Goal: Task Accomplishment & Management: Manage account settings

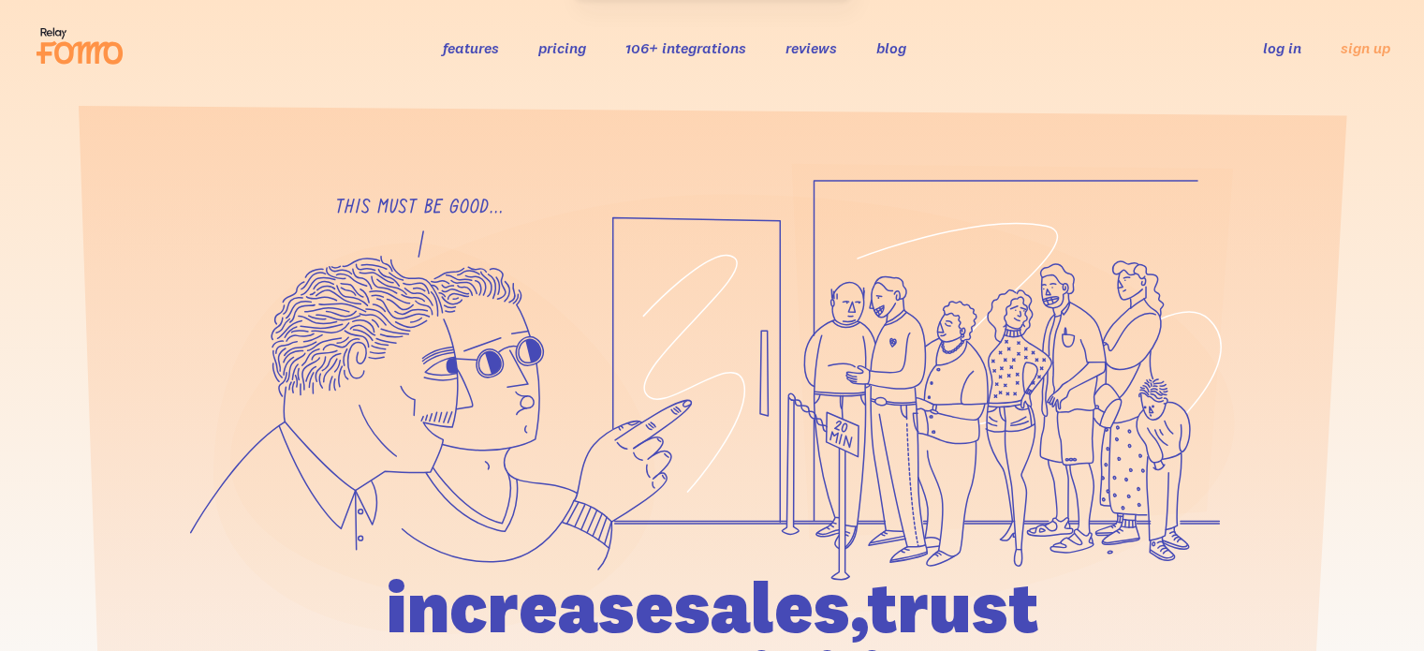
click at [1277, 44] on link "log in" at bounding box center [1282, 47] width 38 height 19
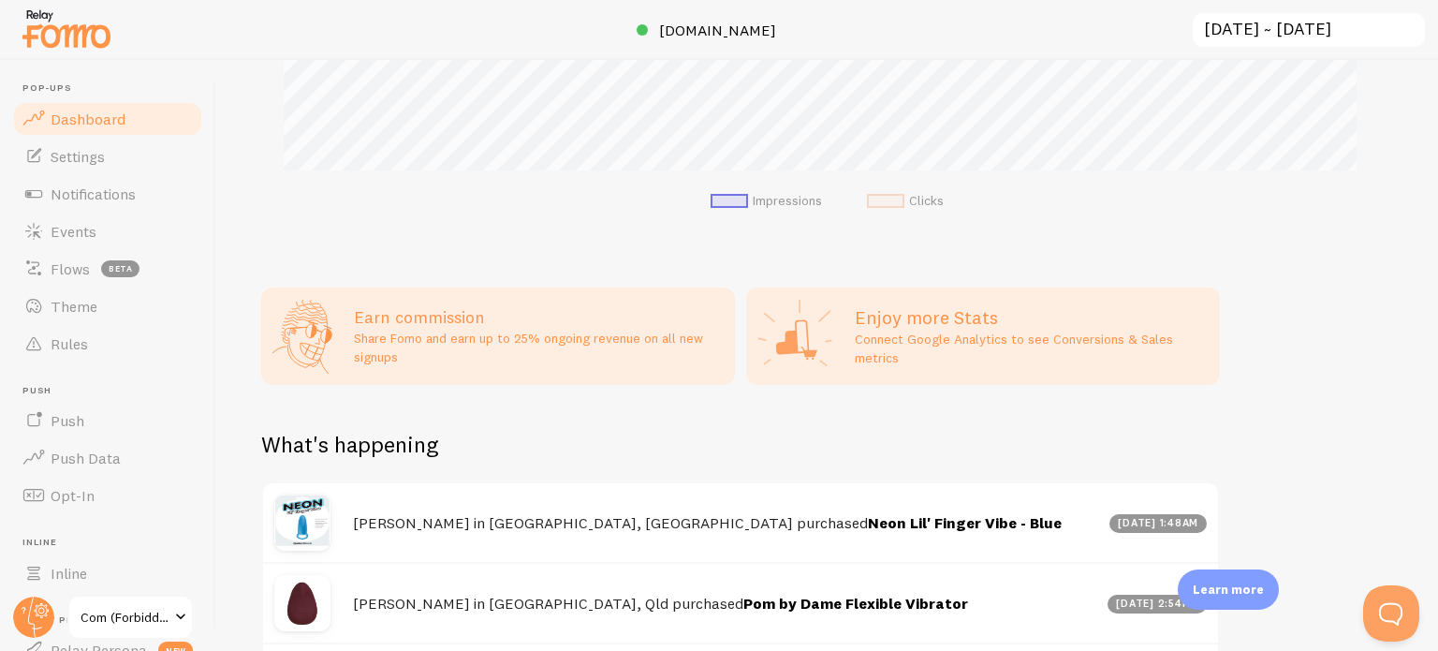
scroll to position [749, 0]
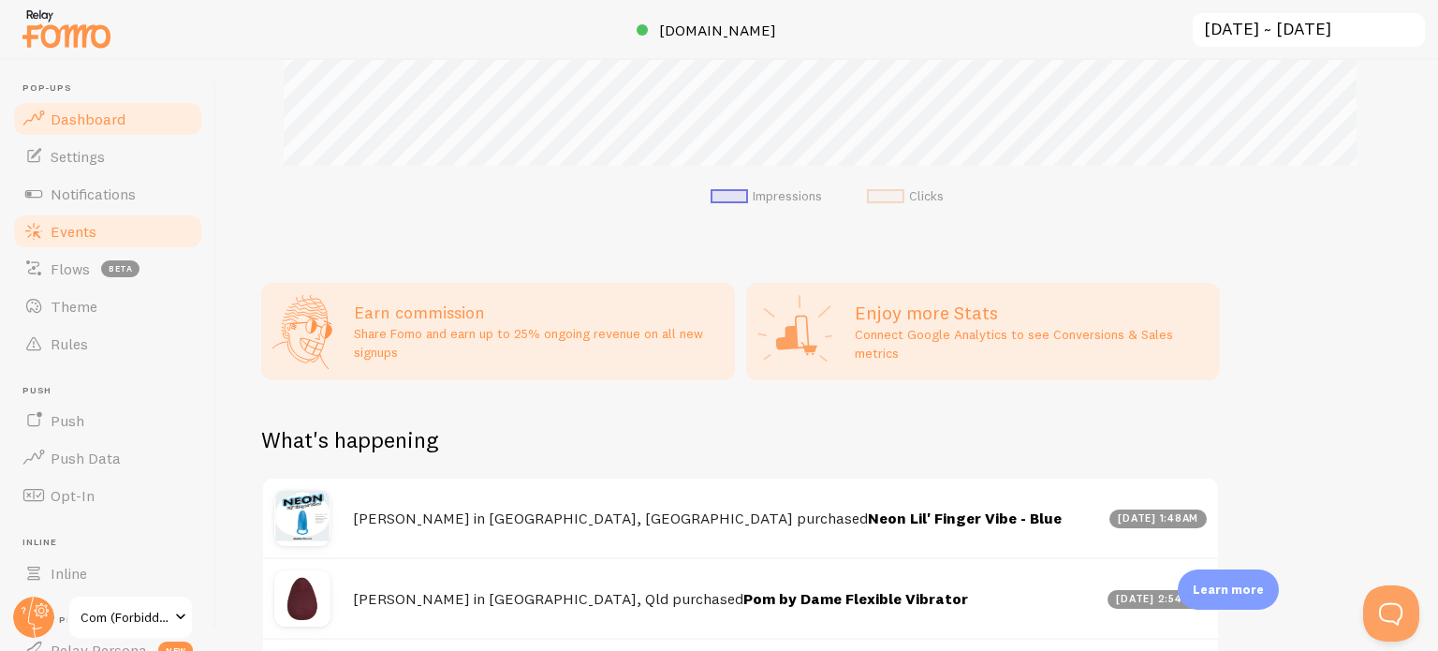
click at [66, 231] on span "Events" at bounding box center [74, 231] width 46 height 19
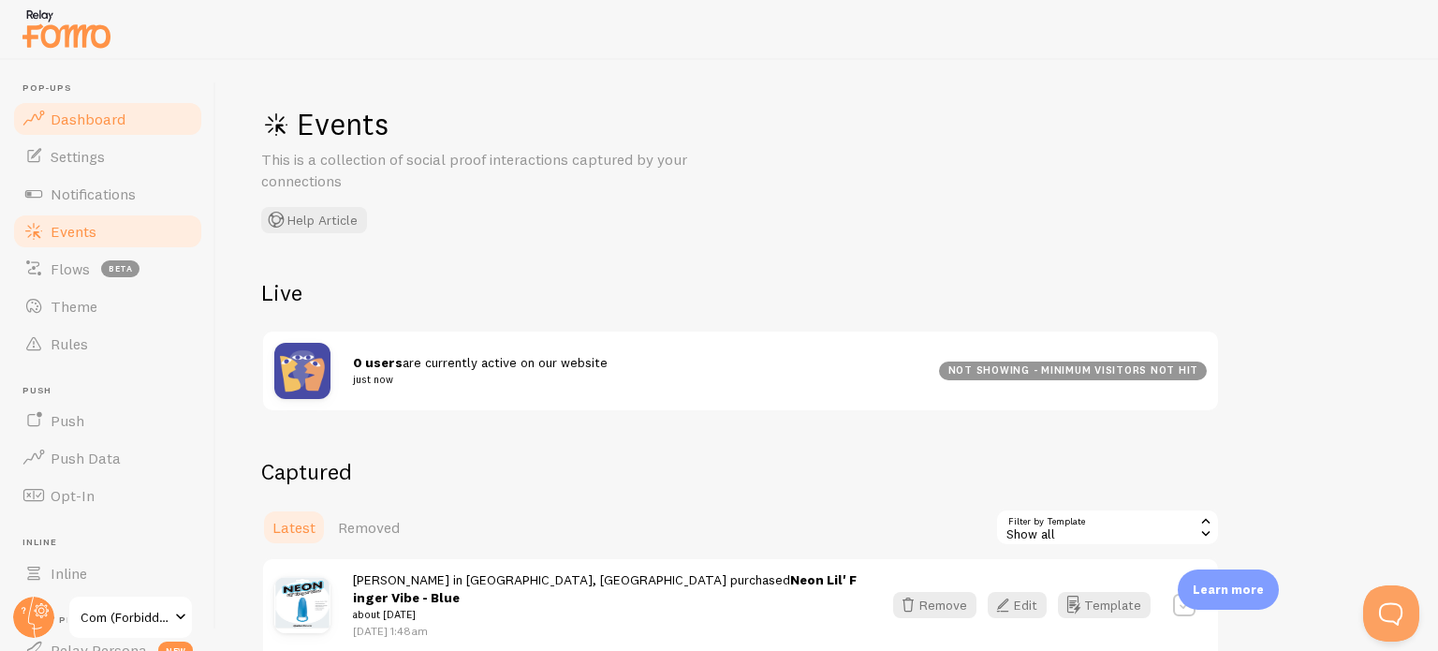
click at [94, 115] on span "Dashboard" at bounding box center [88, 119] width 75 height 19
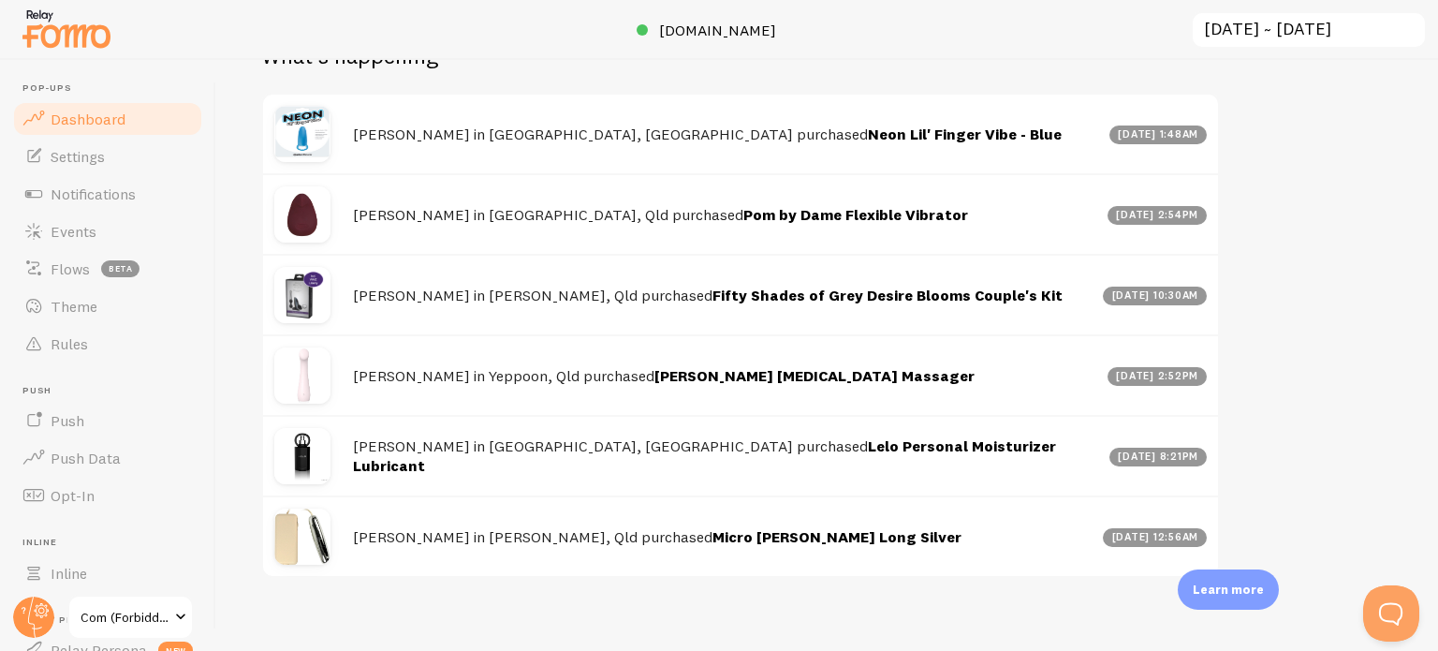
scroll to position [1146, 0]
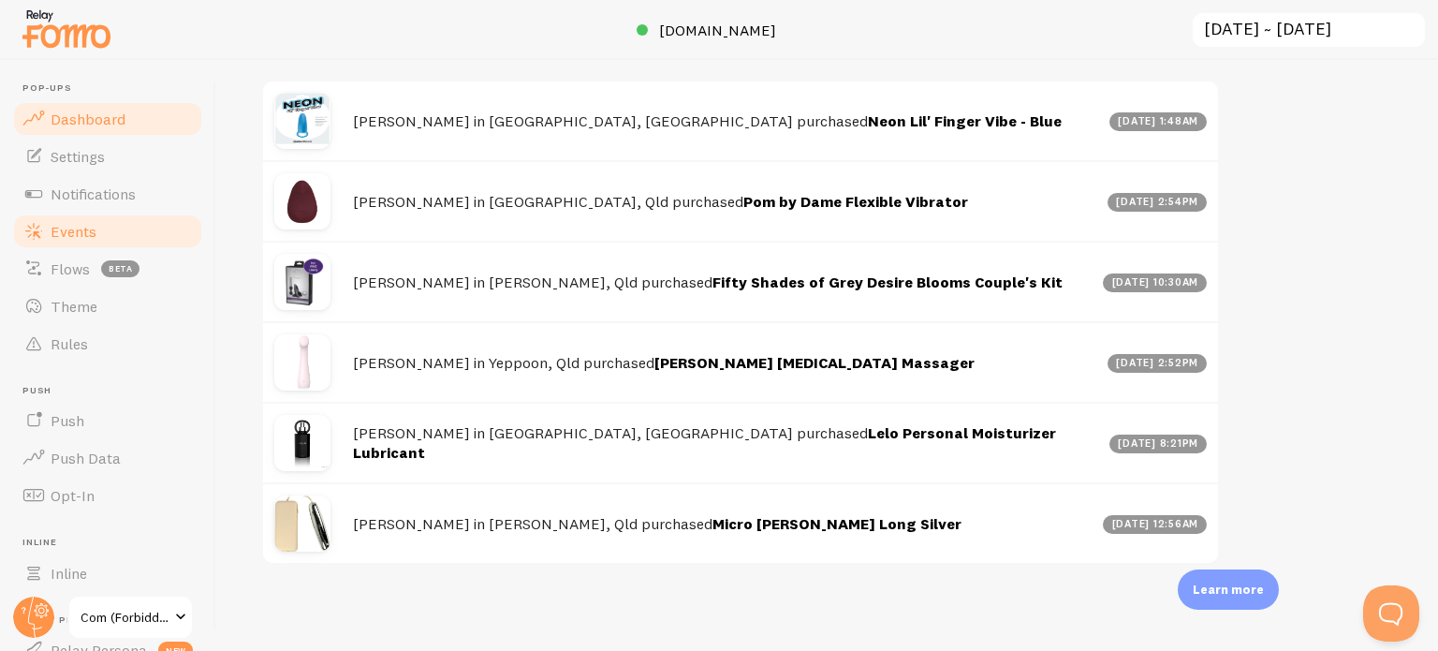
click at [91, 238] on span "Events" at bounding box center [74, 231] width 46 height 19
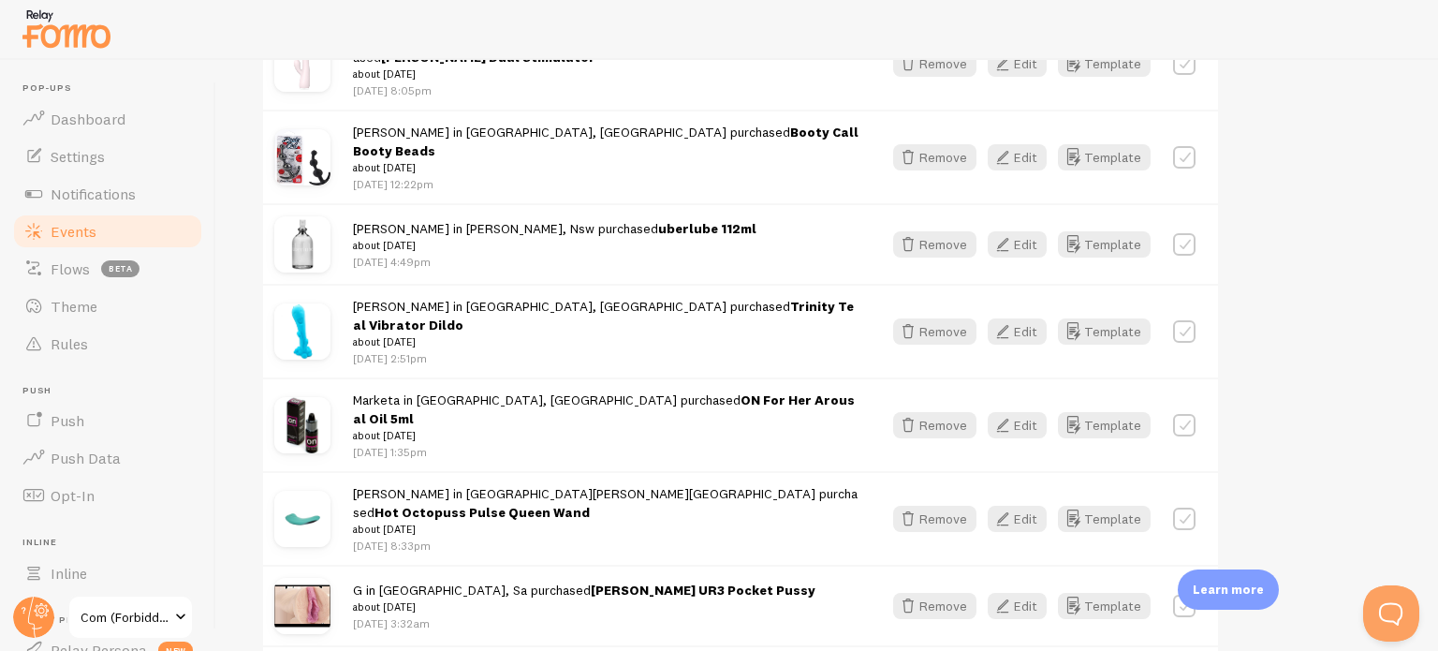
scroll to position [2525, 0]
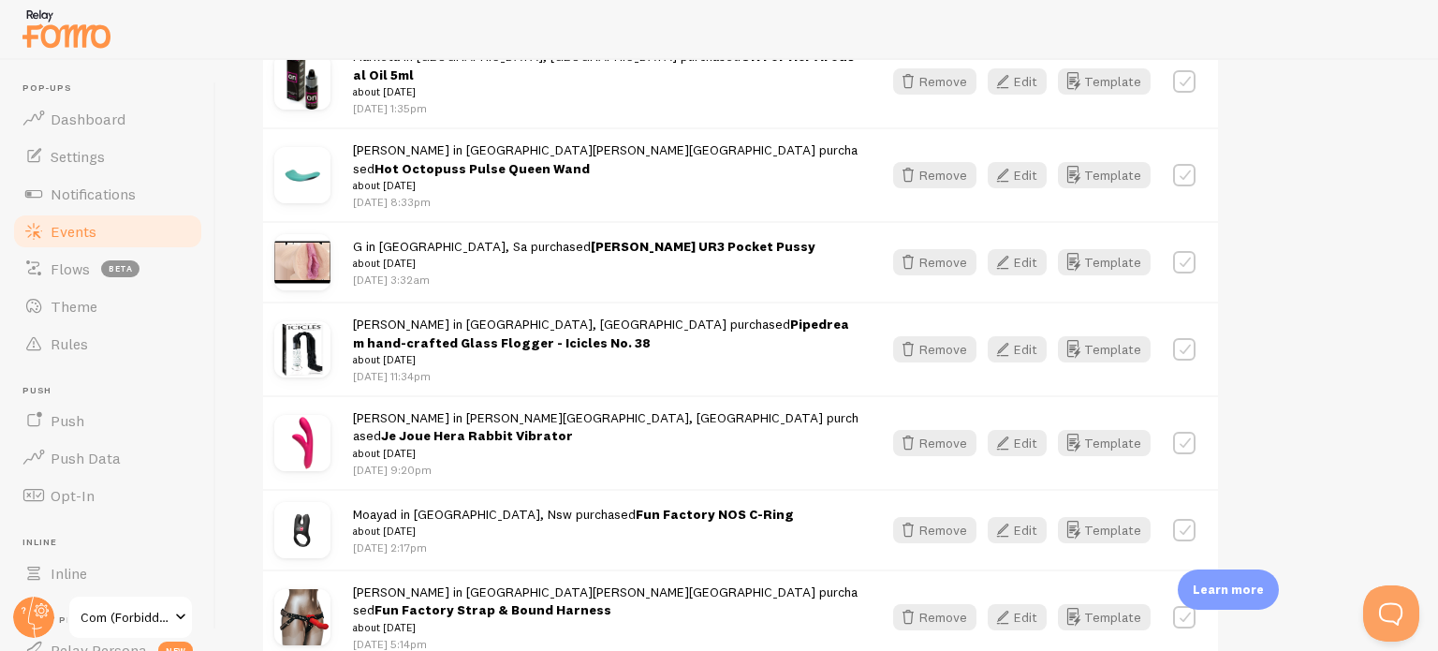
scroll to position [2806, 0]
